Goal: Use online tool/utility: Utilize a website feature to perform a specific function

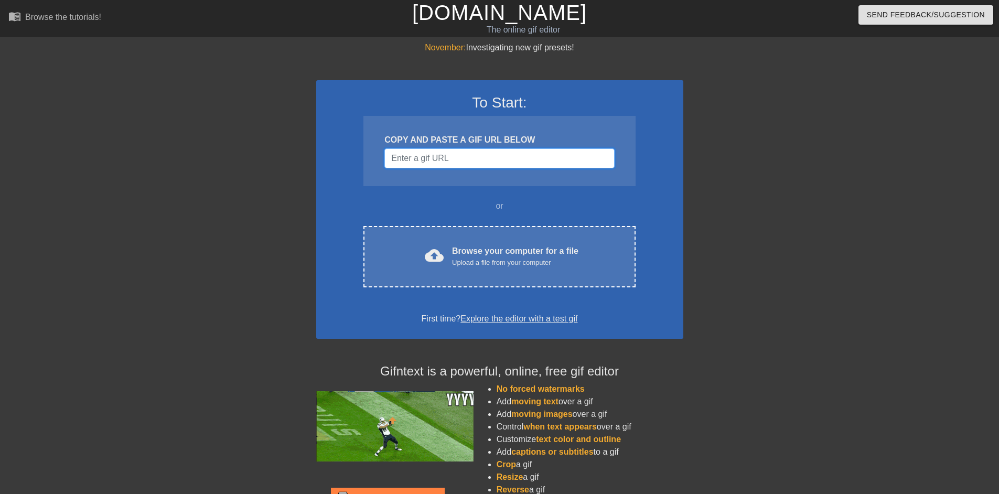
click at [441, 153] on input "Username" at bounding box center [500, 158] width 230 height 20
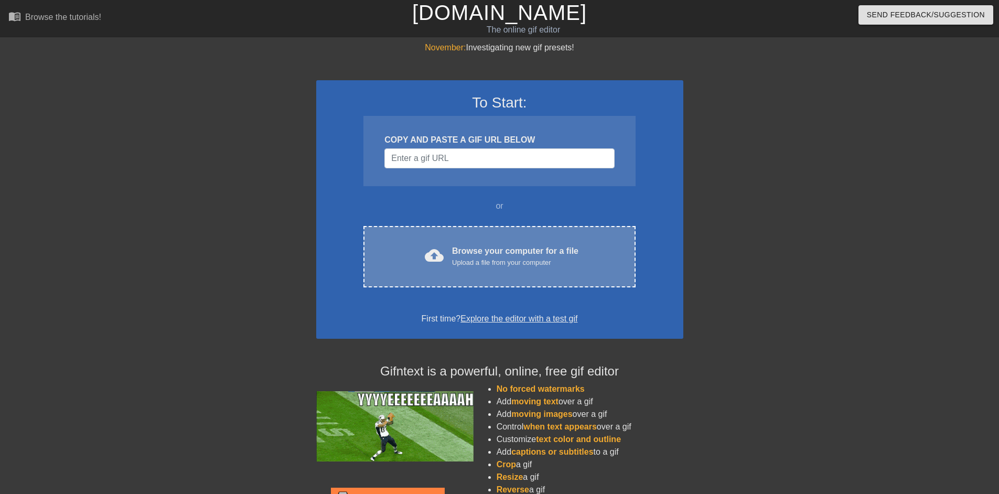
click at [471, 242] on div "cloud_upload Browse your computer for a file Upload a file from your computer C…" at bounding box center [500, 256] width 272 height 61
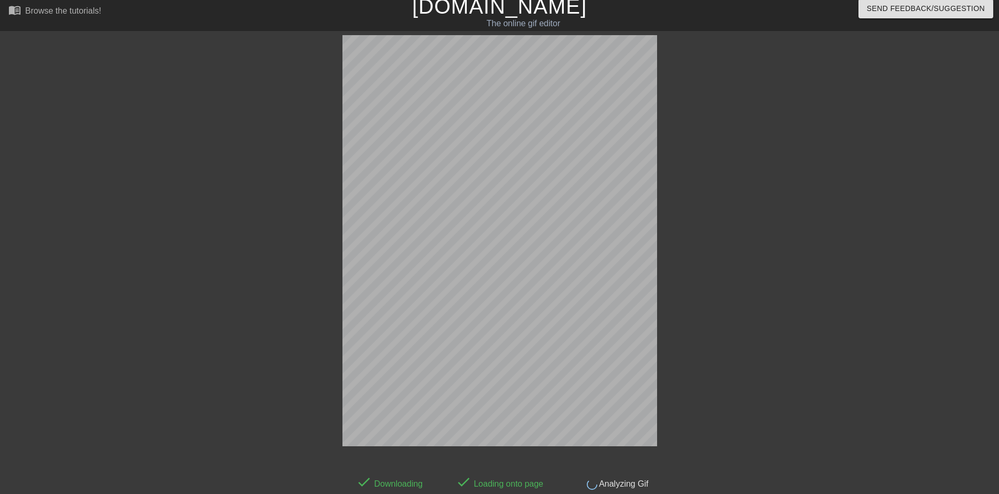
scroll to position [26, 0]
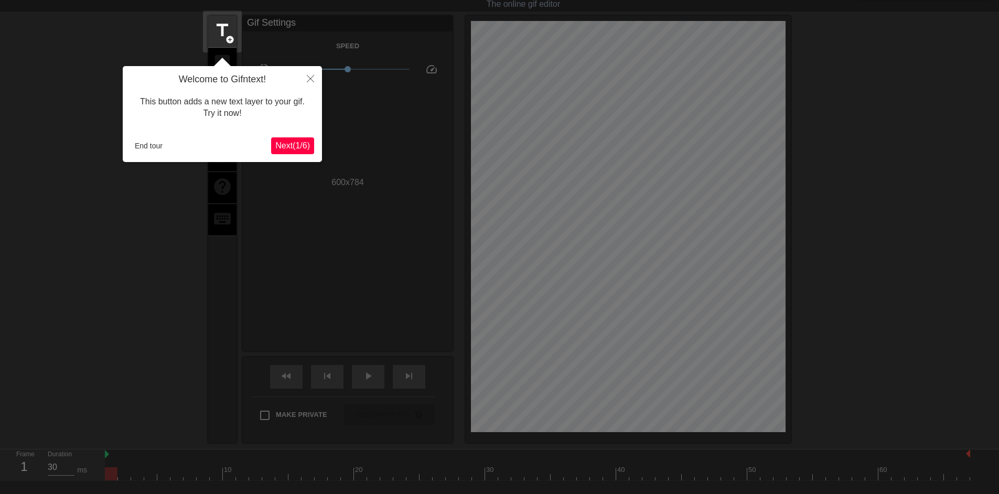
click at [310, 144] on span "Next ( 1 / 6 )" at bounding box center [292, 145] width 35 height 9
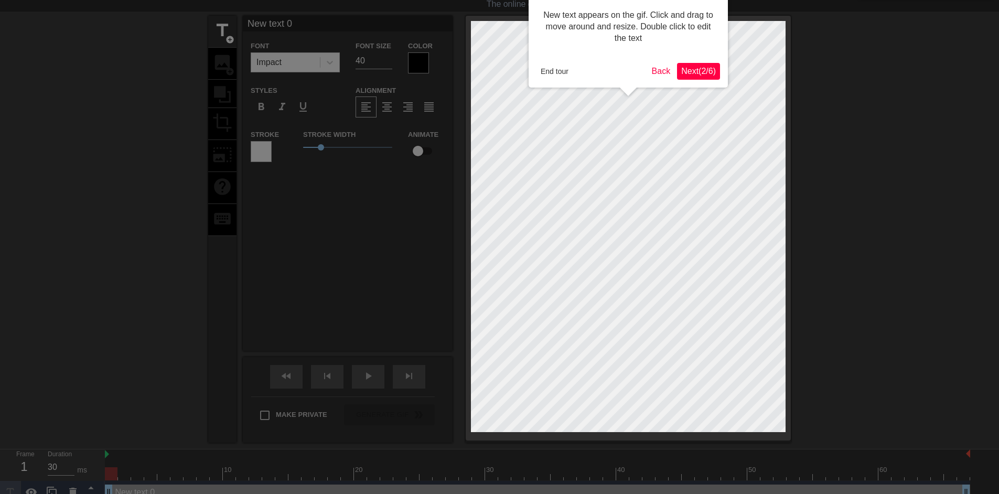
scroll to position [0, 0]
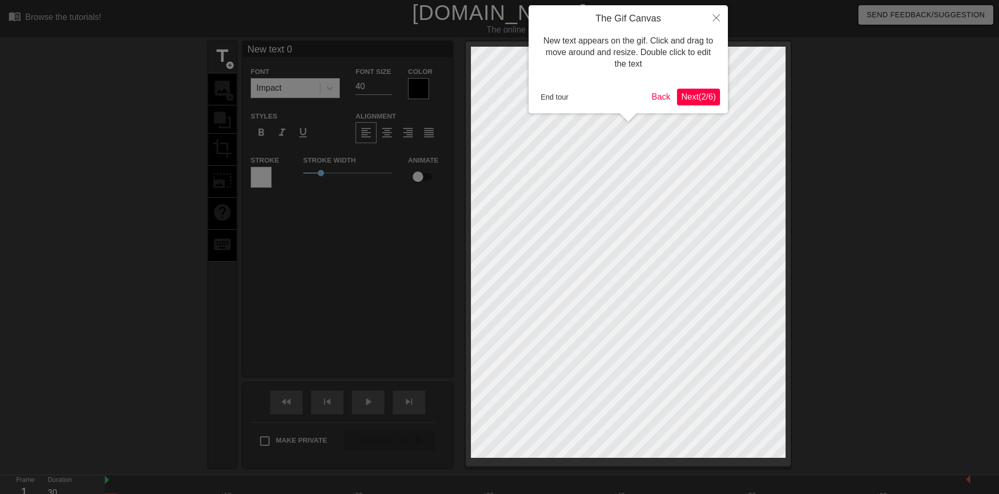
click at [697, 99] on span "Next ( 2 / 6 )" at bounding box center [699, 96] width 35 height 9
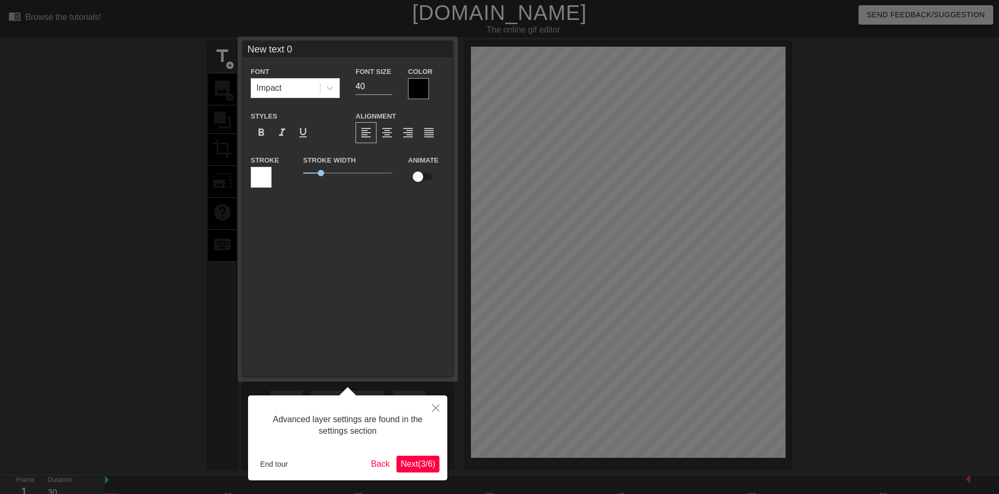
click at [414, 463] on span "Next ( 3 / 6 )" at bounding box center [418, 464] width 35 height 9
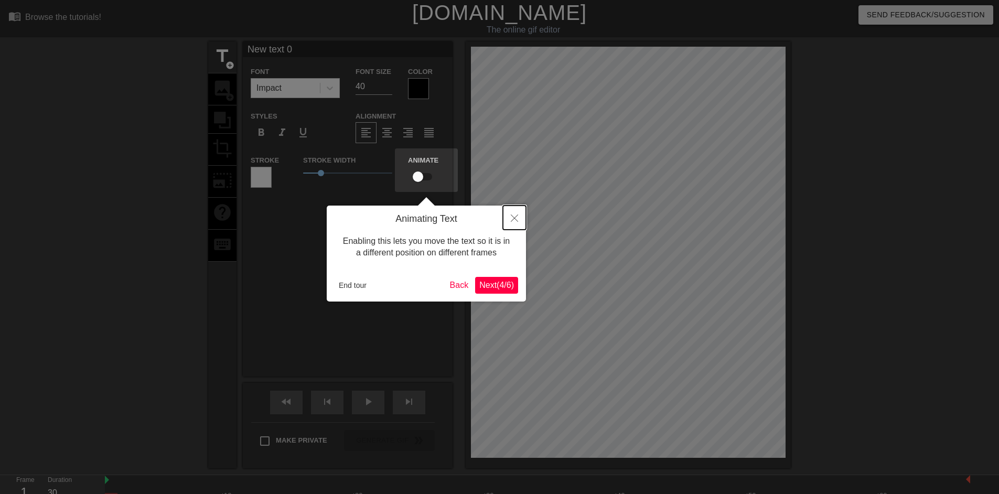
click at [512, 219] on icon "Close" at bounding box center [514, 218] width 7 height 7
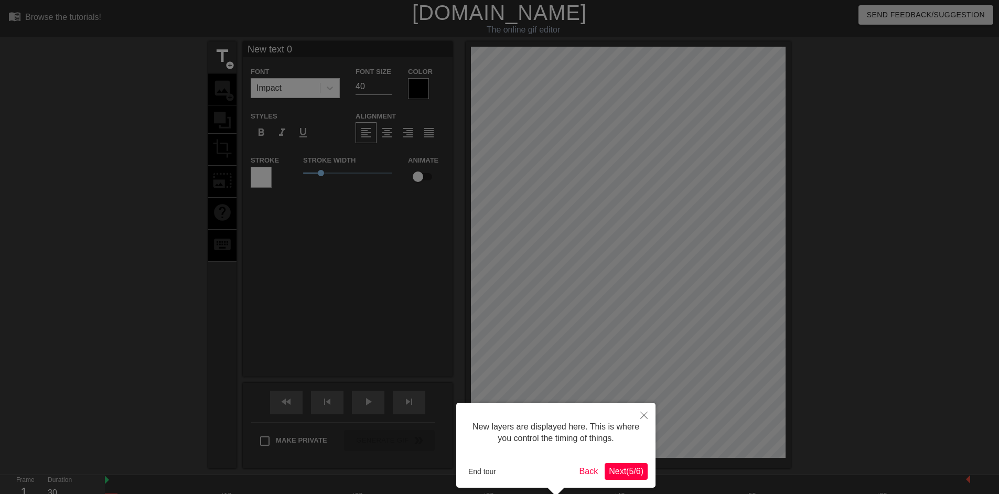
scroll to position [46, 0]
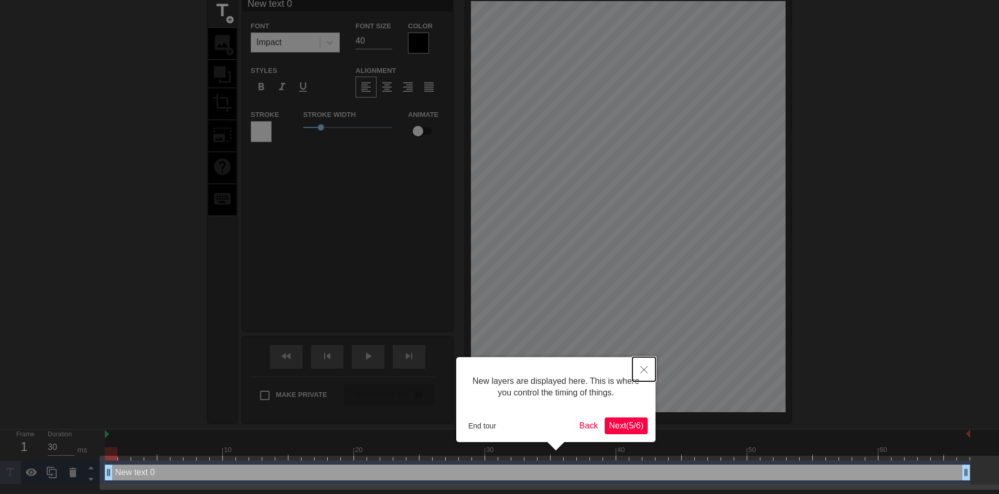
click at [641, 370] on icon "Close" at bounding box center [644, 369] width 7 height 7
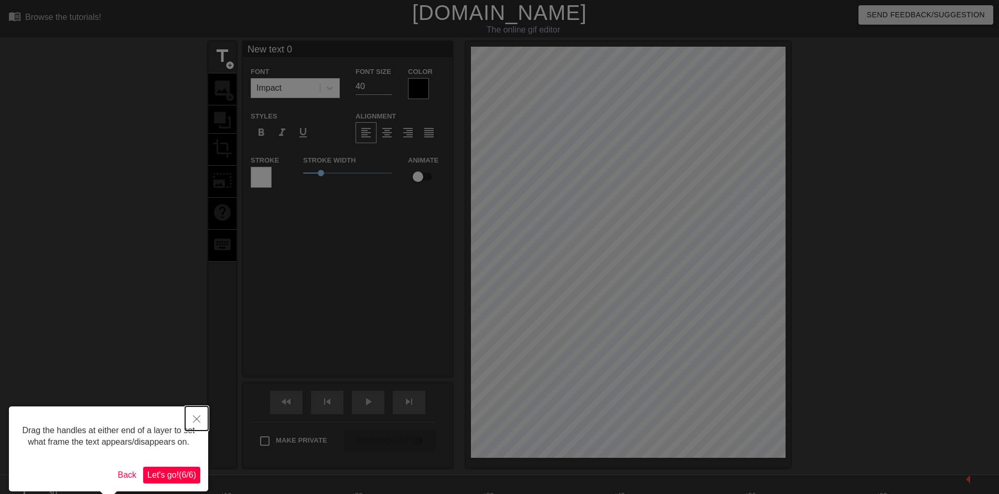
click at [187, 429] on button "Close" at bounding box center [196, 419] width 23 height 24
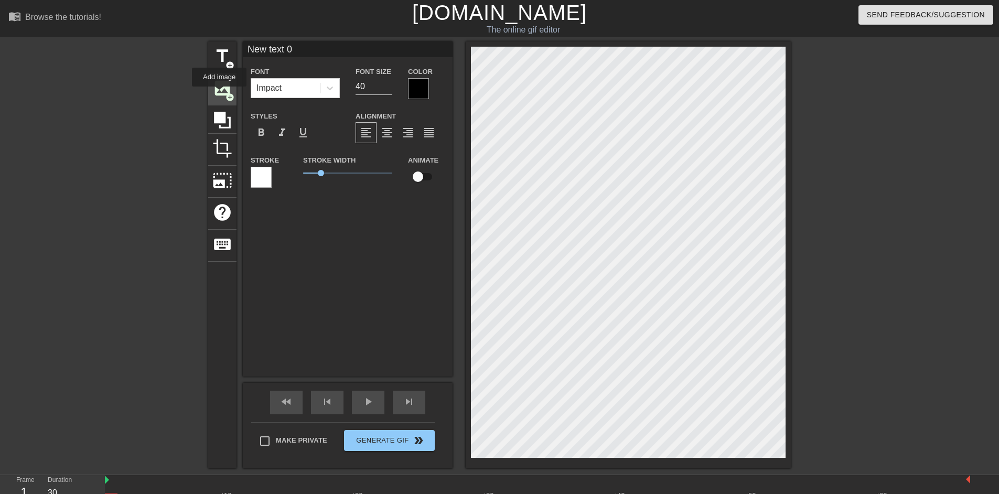
click at [219, 94] on span "image" at bounding box center [222, 88] width 20 height 20
click at [211, 233] on div "keyboard" at bounding box center [222, 246] width 28 height 32
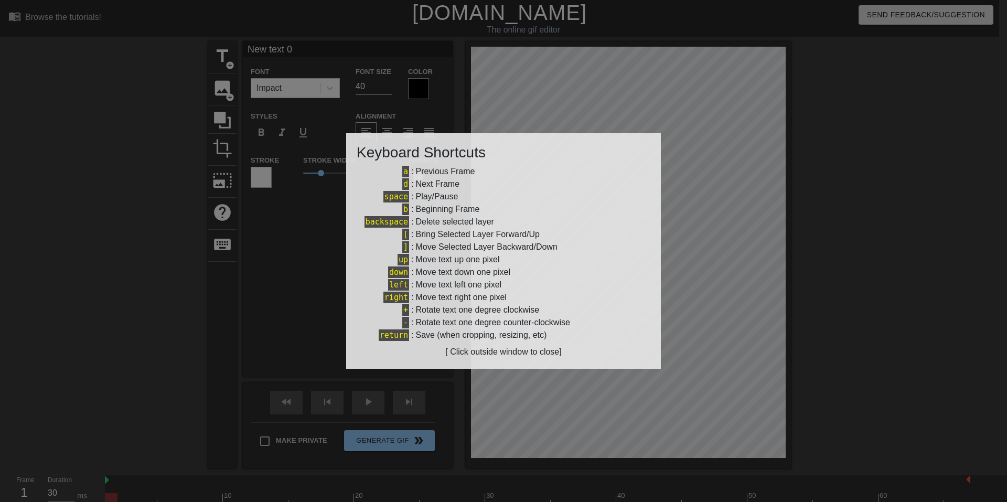
click at [303, 270] on div at bounding box center [503, 251] width 1007 height 502
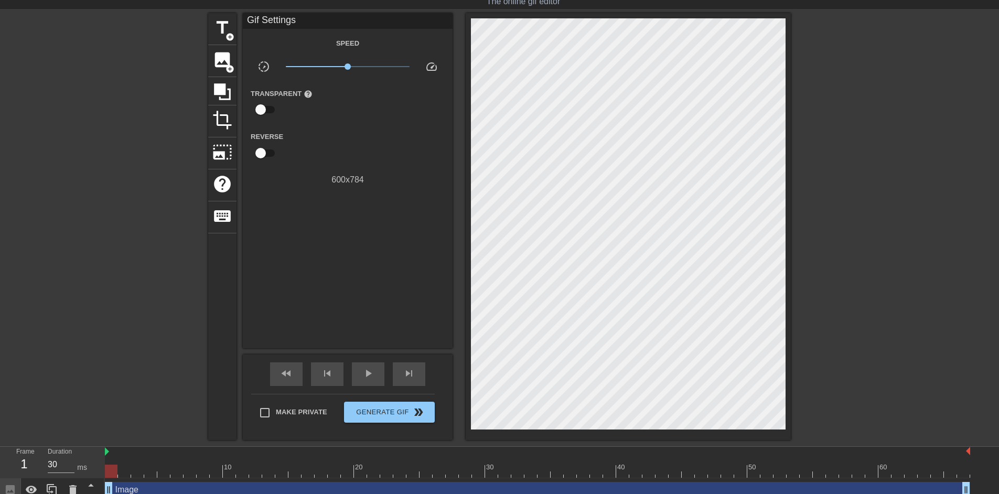
scroll to position [62, 0]
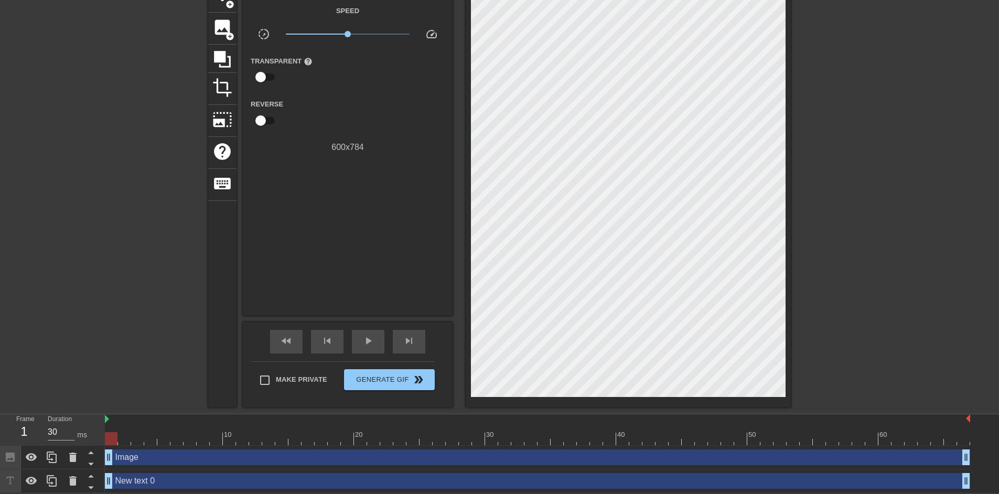
click at [134, 459] on div "Image drag_handle drag_handle" at bounding box center [538, 458] width 866 height 16
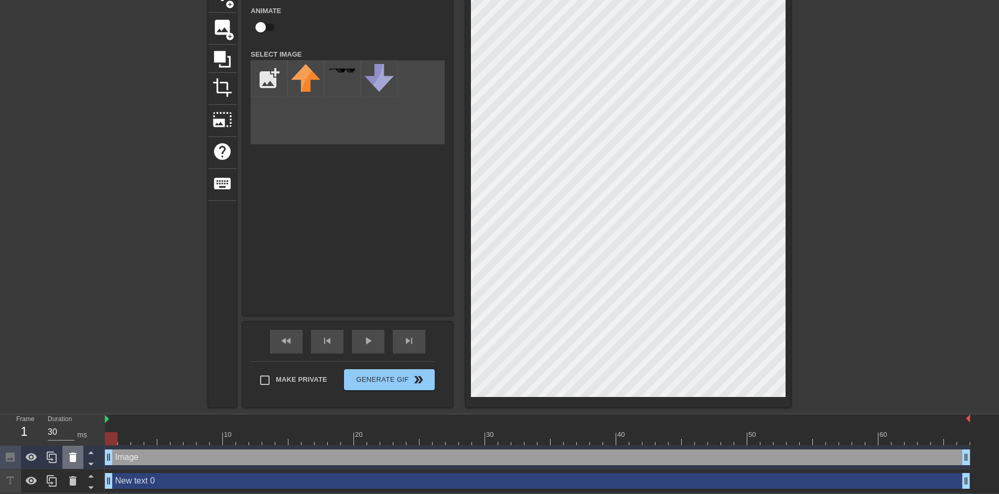
click at [69, 456] on icon at bounding box center [73, 457] width 13 height 13
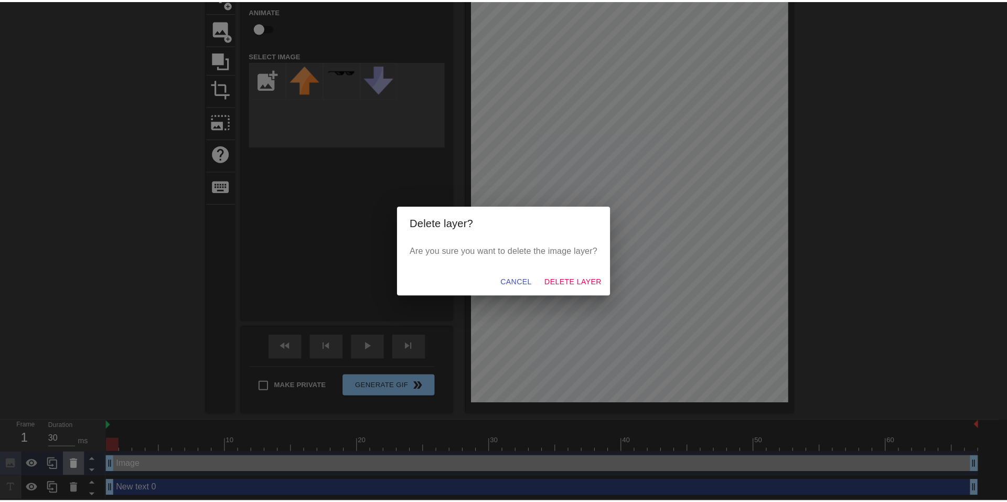
scroll to position [54, 0]
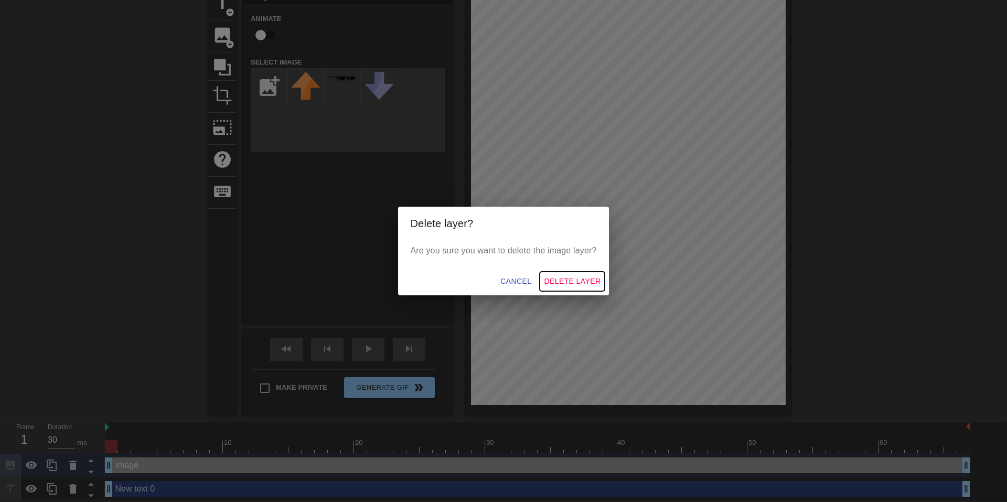
click at [569, 279] on span "Delete Layer" at bounding box center [572, 281] width 57 height 13
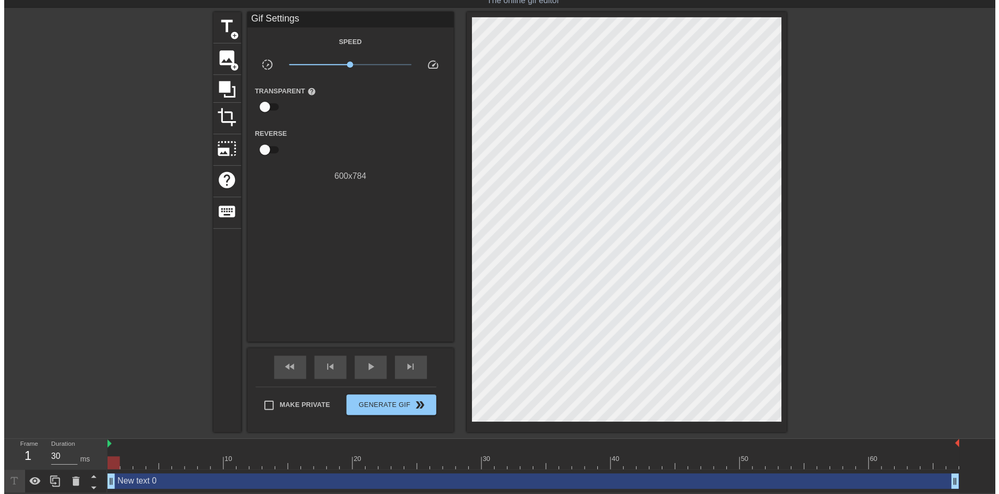
scroll to position [38, 0]
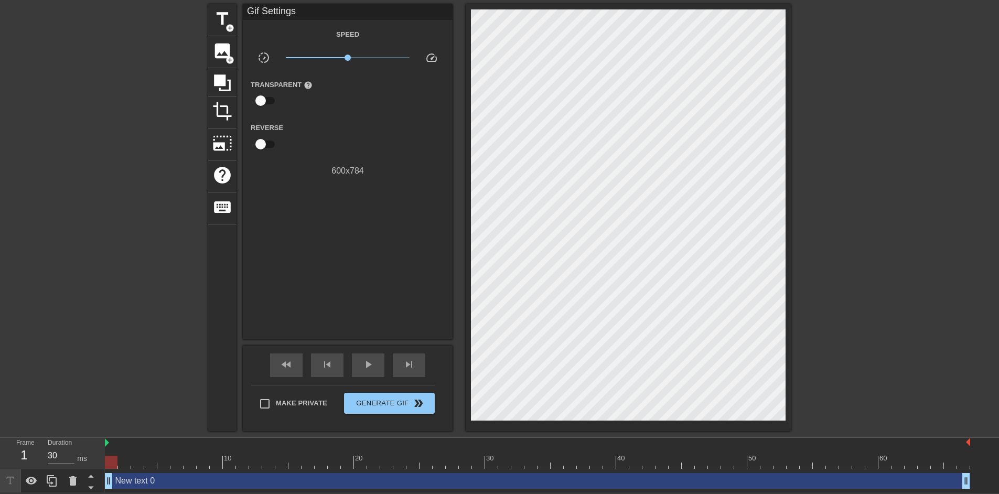
click at [212, 482] on div "New text 0 drag_handle drag_handle" at bounding box center [538, 481] width 866 height 16
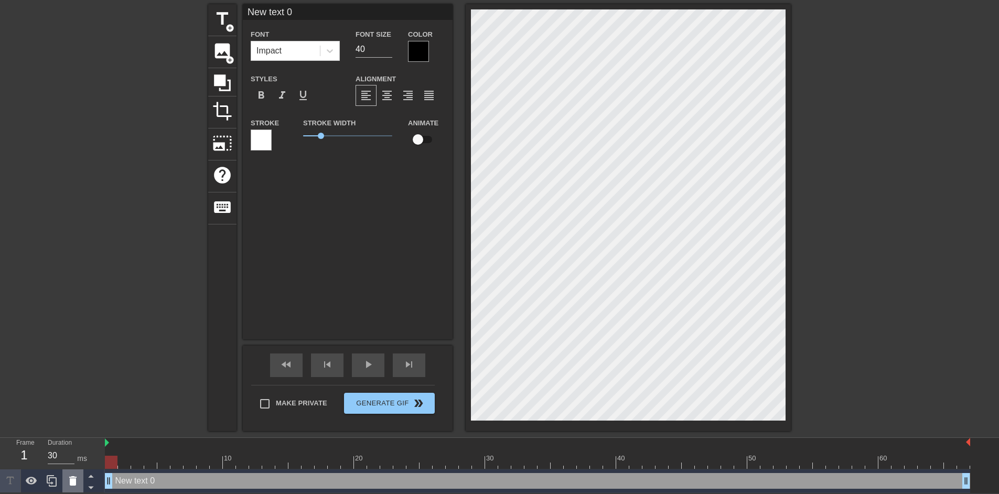
click at [74, 478] on icon at bounding box center [73, 481] width 13 height 13
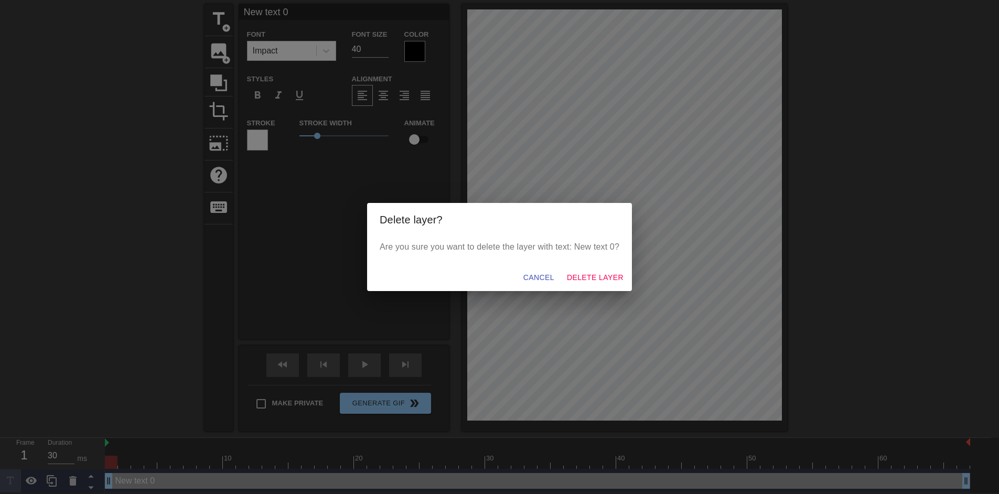
scroll to position [30, 0]
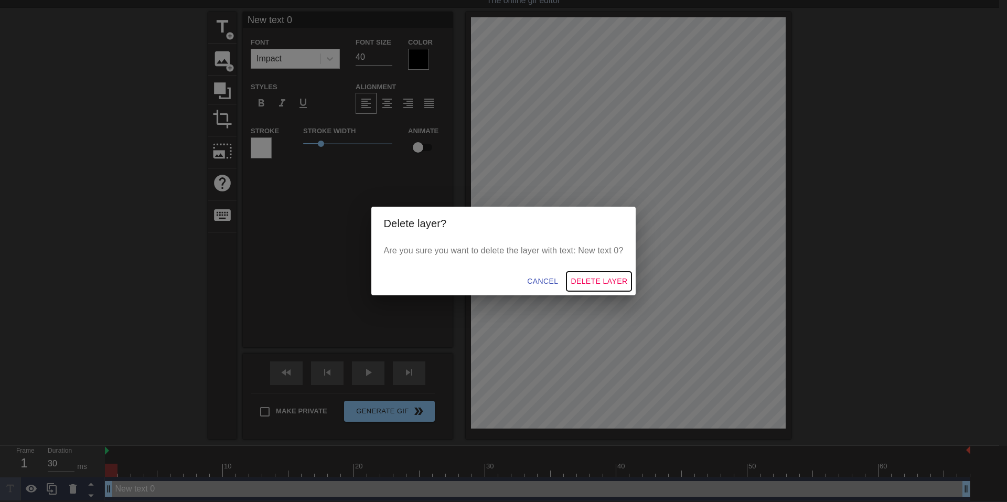
click at [601, 281] on span "Delete Layer" at bounding box center [599, 281] width 57 height 13
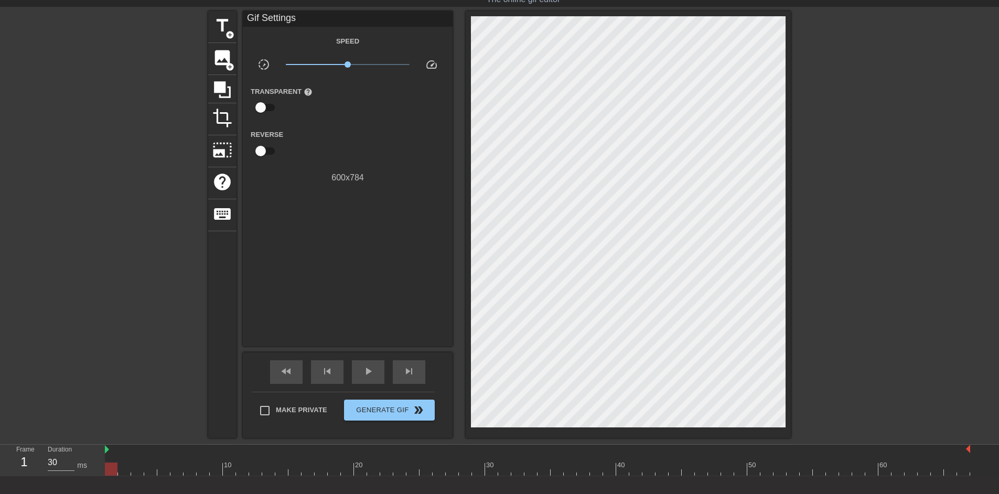
click at [111, 466] on div at bounding box center [111, 469] width 13 height 13
click at [222, 63] on span "image" at bounding box center [222, 58] width 20 height 20
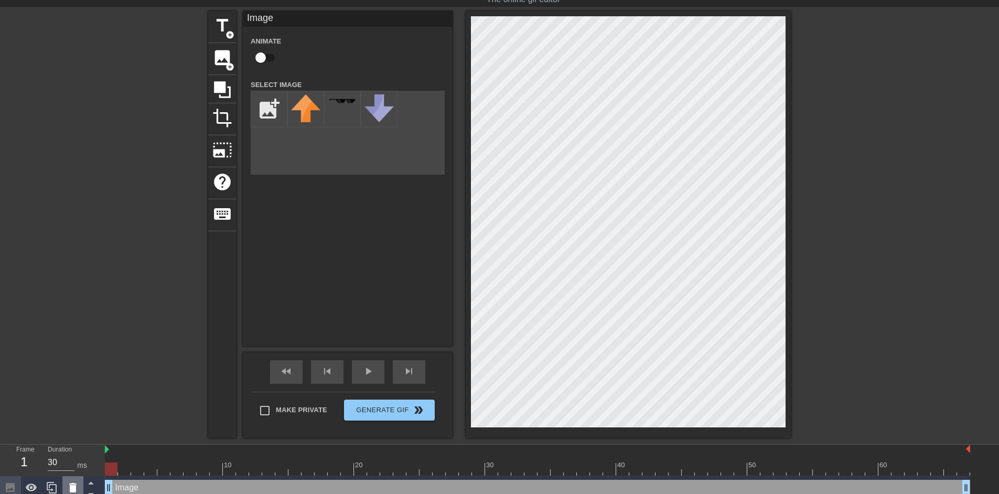
click at [70, 486] on icon at bounding box center [72, 487] width 7 height 9
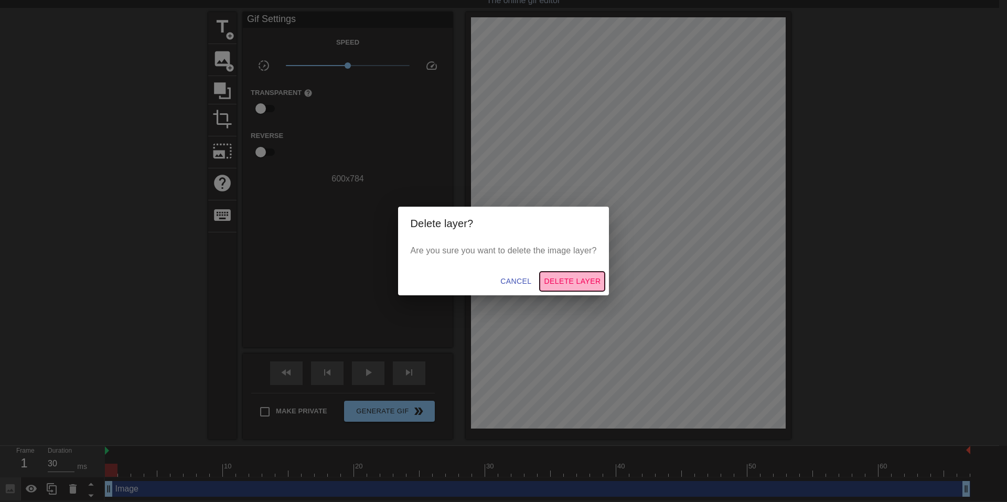
click at [572, 276] on span "Delete Layer" at bounding box center [572, 281] width 57 height 13
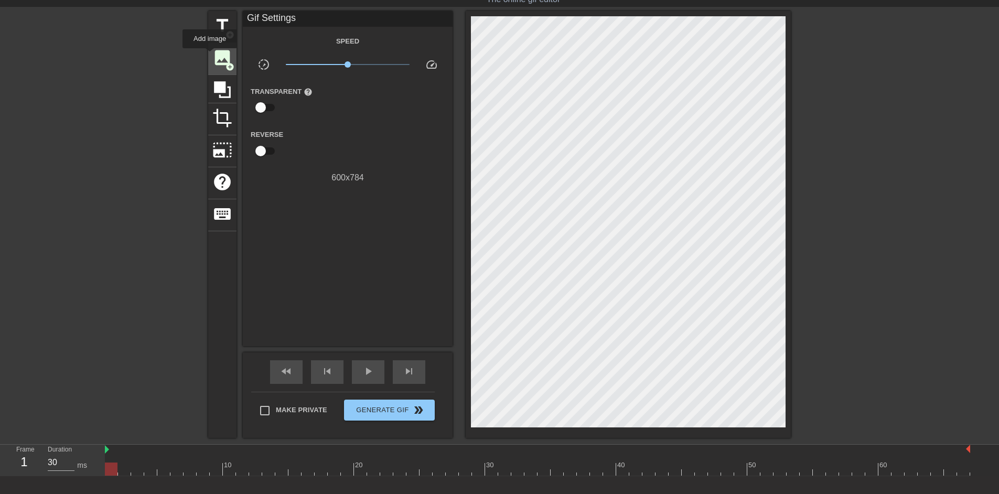
click at [210, 55] on div "image add_circle" at bounding box center [222, 59] width 28 height 32
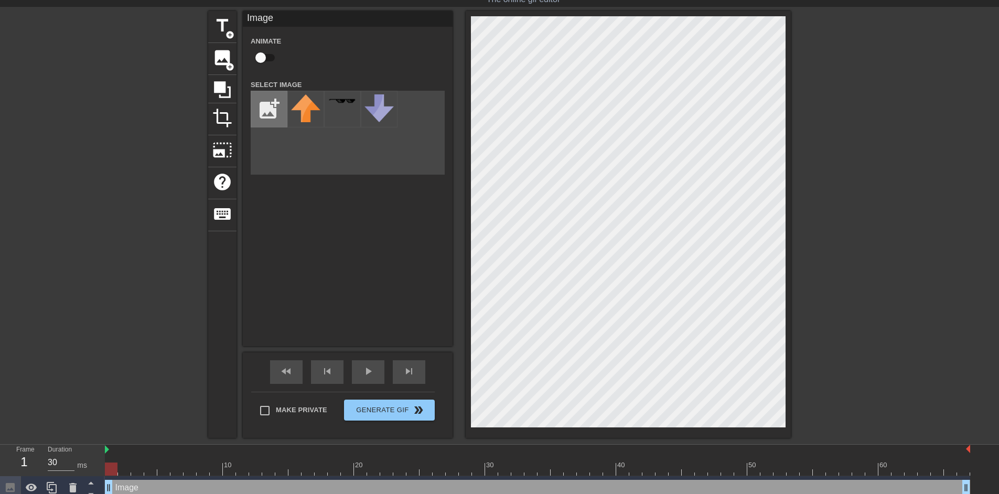
click at [268, 107] on input "file" at bounding box center [269, 109] width 36 height 36
type input "C:\fakepath\primordial-nightlords-rune-key-item-[PERSON_NAME]-ring-nightreign-w…"
click at [303, 112] on img at bounding box center [305, 108] width 29 height 29
click at [839, 220] on div at bounding box center [882, 168] width 157 height 315
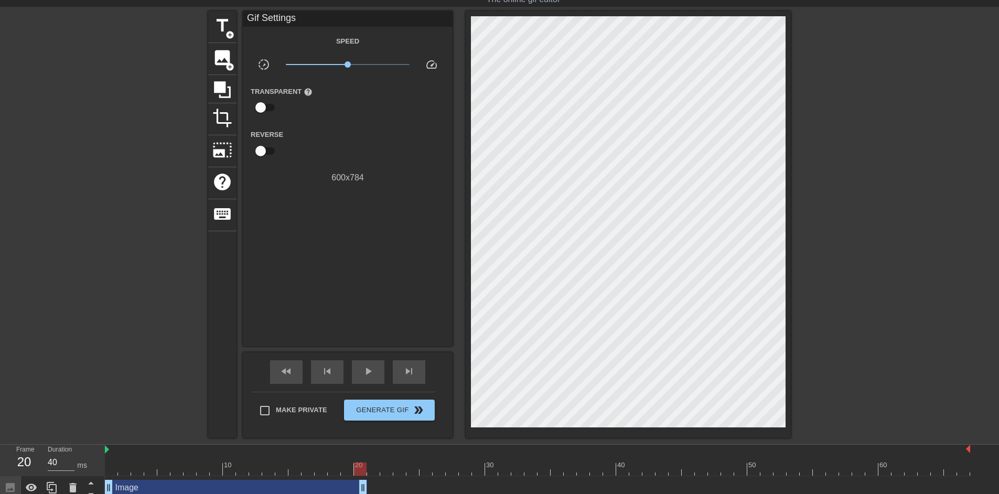
type input "30"
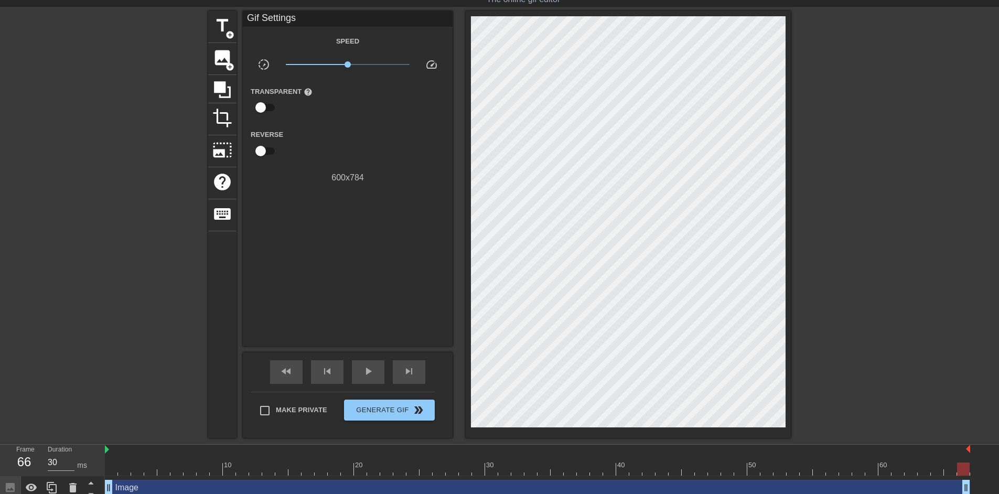
drag, startPoint x: 966, startPoint y: 490, endPoint x: 1004, endPoint y: 478, distance: 39.0
click at [999, 478] on html "menu_book Browse the tutorials! [DOMAIN_NAME] The online gif editor Send Feedba…" at bounding box center [499, 235] width 999 height 530
click at [259, 107] on input "checkbox" at bounding box center [261, 108] width 60 height 20
click at [259, 107] on input "checkbox" at bounding box center [271, 108] width 60 height 20
click at [259, 107] on input "checkbox" at bounding box center [261, 108] width 60 height 20
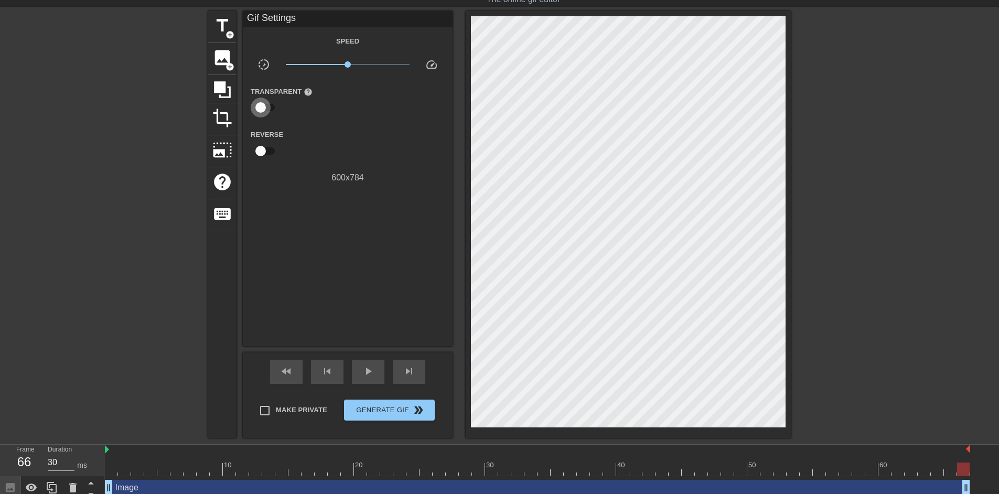
checkbox input "true"
click at [348, 105] on div at bounding box center [348, 108] width 21 height 21
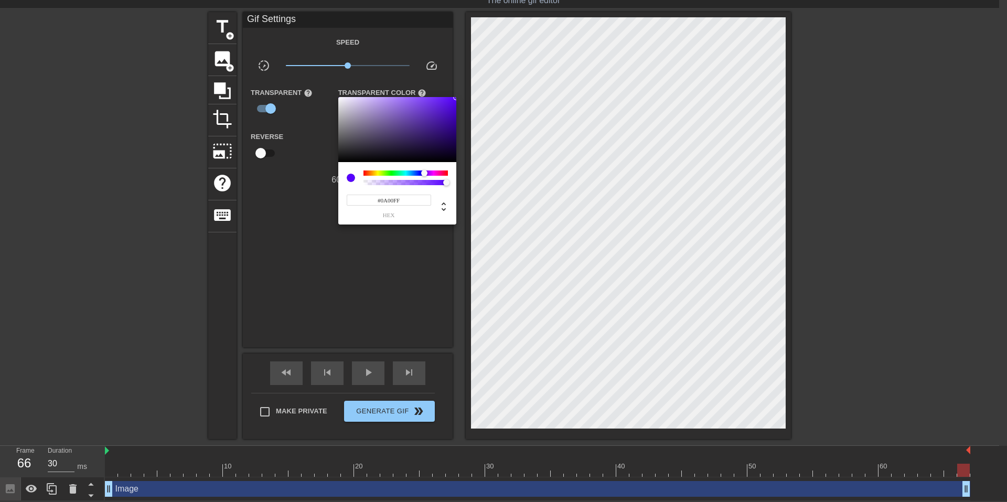
type input "#0000FF"
drag, startPoint x: 409, startPoint y: 173, endPoint x: 420, endPoint y: 172, distance: 10.5
click at [420, 172] on div at bounding box center [406, 173] width 84 height 5
click at [309, 230] on div at bounding box center [503, 251] width 1007 height 502
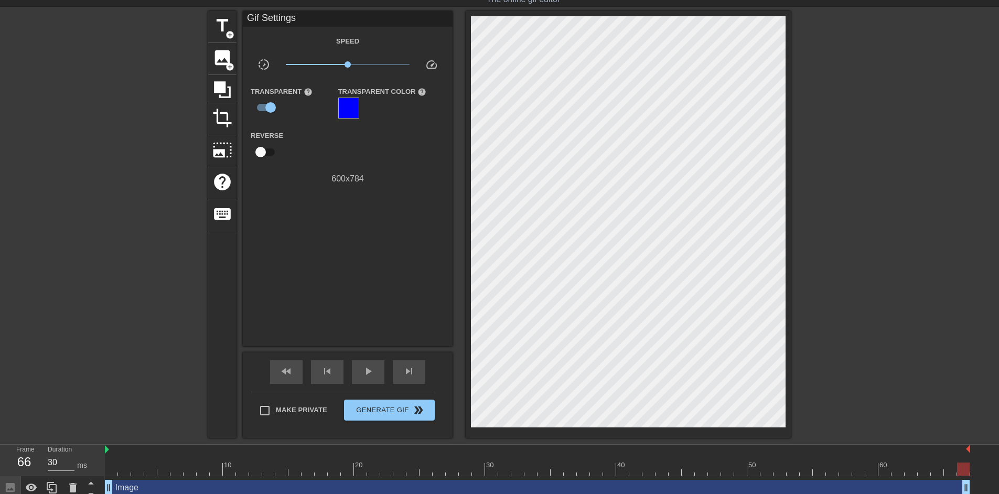
click at [263, 146] on input "checkbox" at bounding box center [261, 152] width 60 height 20
click at [263, 146] on input "checkbox" at bounding box center [271, 152] width 60 height 20
click at [263, 146] on input "checkbox" at bounding box center [261, 152] width 60 height 20
click at [263, 146] on input "checkbox" at bounding box center [271, 152] width 60 height 20
checkbox input "false"
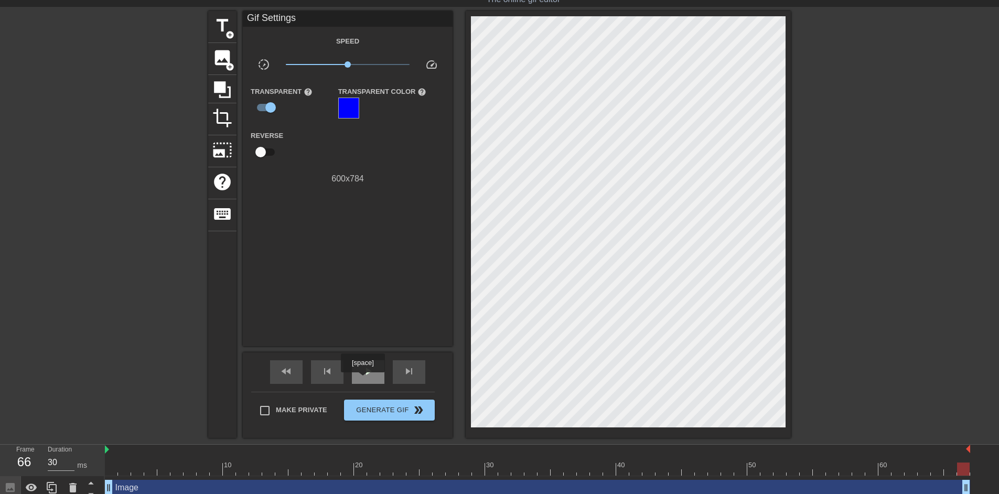
click at [364, 377] on span "play_arrow" at bounding box center [368, 371] width 13 height 13
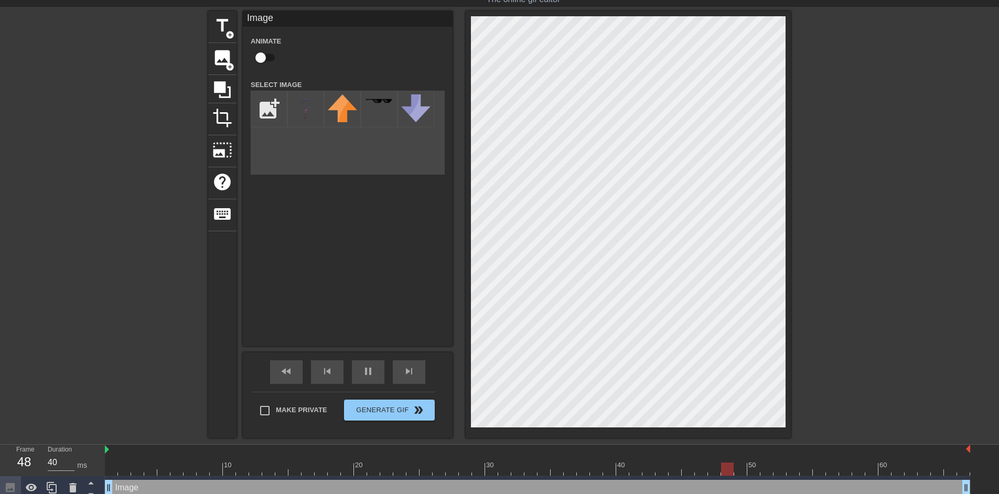
type input "30"
click at [265, 56] on input "checkbox" at bounding box center [261, 58] width 60 height 20
checkbox input "true"
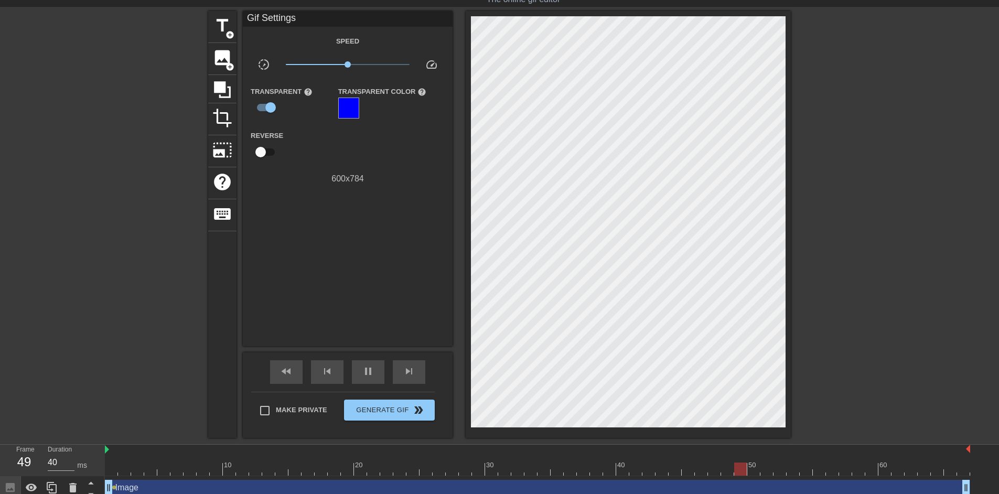
click at [128, 282] on div at bounding box center [116, 168] width 157 height 315
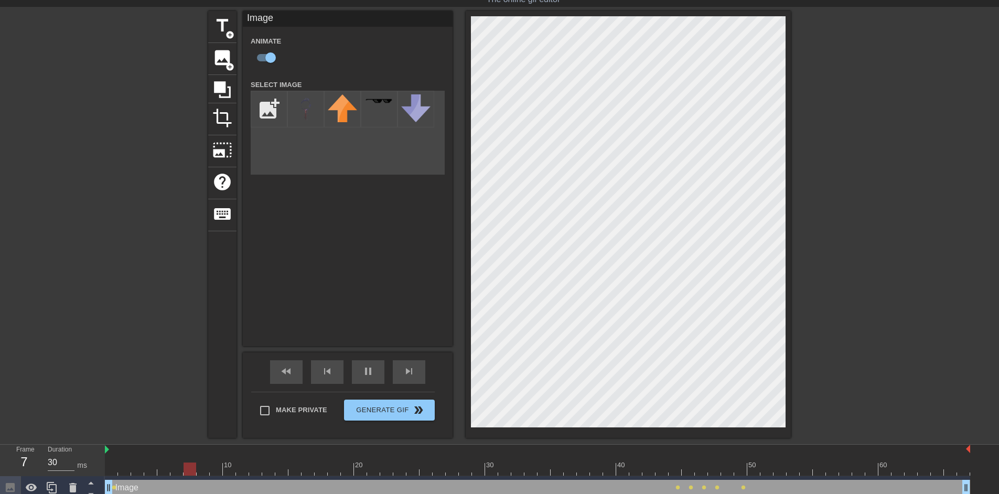
click at [187, 273] on div at bounding box center [116, 168] width 157 height 315
click at [150, 247] on div at bounding box center [116, 168] width 157 height 315
click at [114, 250] on div at bounding box center [116, 168] width 157 height 315
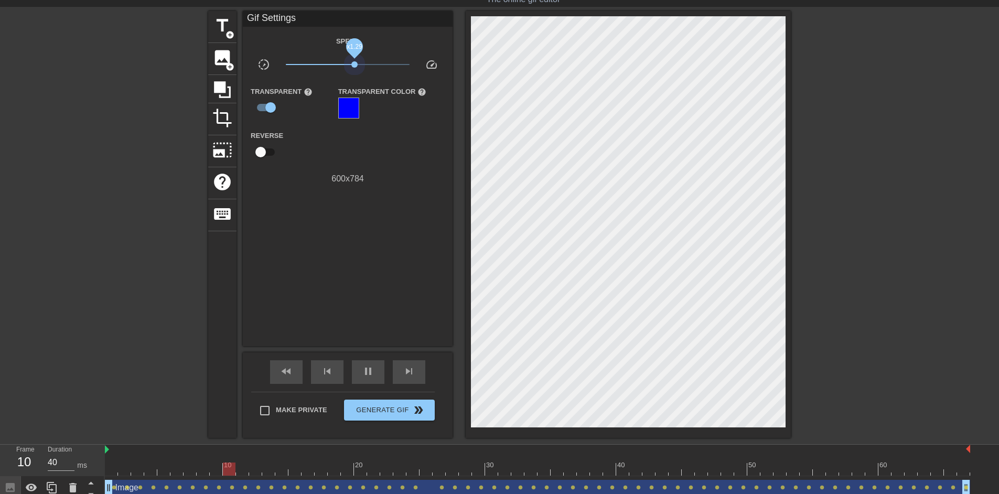
drag, startPoint x: 348, startPoint y: 68, endPoint x: 441, endPoint y: 76, distance: 93.7
click at [441, 76] on div "Speed slow_motion_video x1.29 speed Transparent help Transparent Color help Rev…" at bounding box center [348, 110] width 194 height 151
drag, startPoint x: 408, startPoint y: 65, endPoint x: 168, endPoint y: 107, distance: 243.8
click at [173, 105] on div "title add_circle image add_circle crop photo_size_select_large help keyboard Gi…" at bounding box center [499, 224] width 999 height 427
type input "30"
